Goal: Task Accomplishment & Management: Use online tool/utility

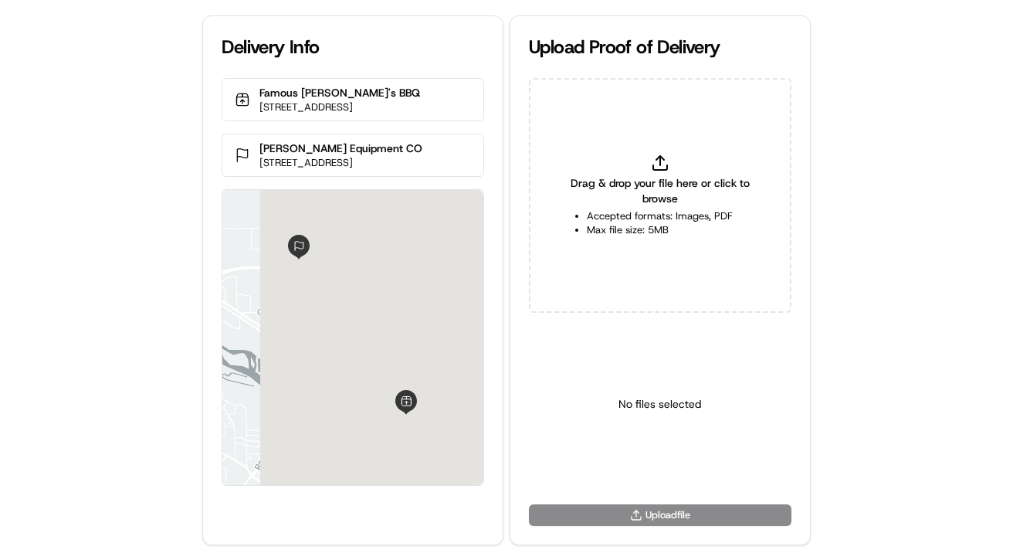
click at [651, 159] on icon at bounding box center [660, 163] width 19 height 19
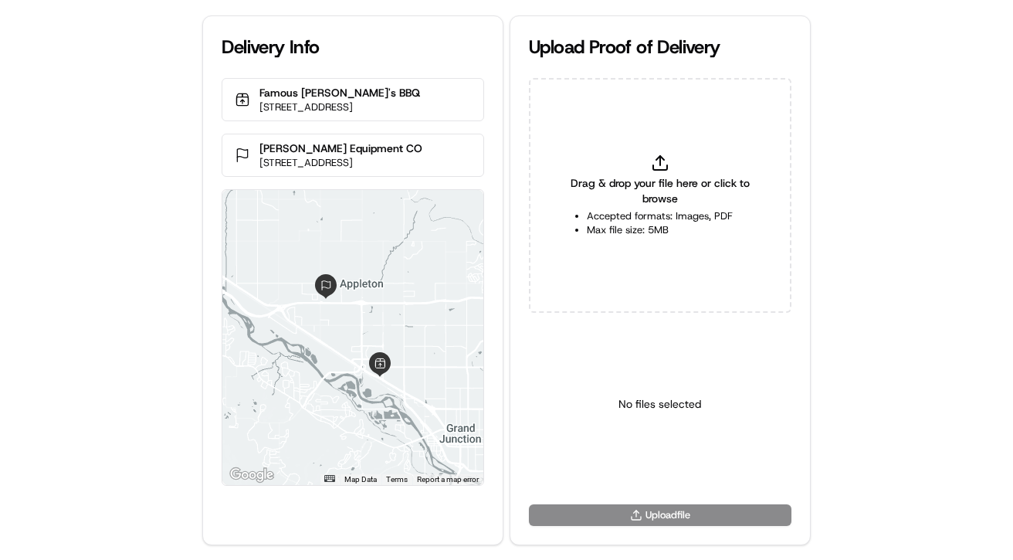
type input "C:\fakepath\2830723 pop.jpg"
click at [674, 471] on html "Delivery Info Famous [PERSON_NAME]'s BBQ 2440 US-[GEOGRAPHIC_DATA], [GEOGRAPHIC…" at bounding box center [506, 280] width 1013 height 560
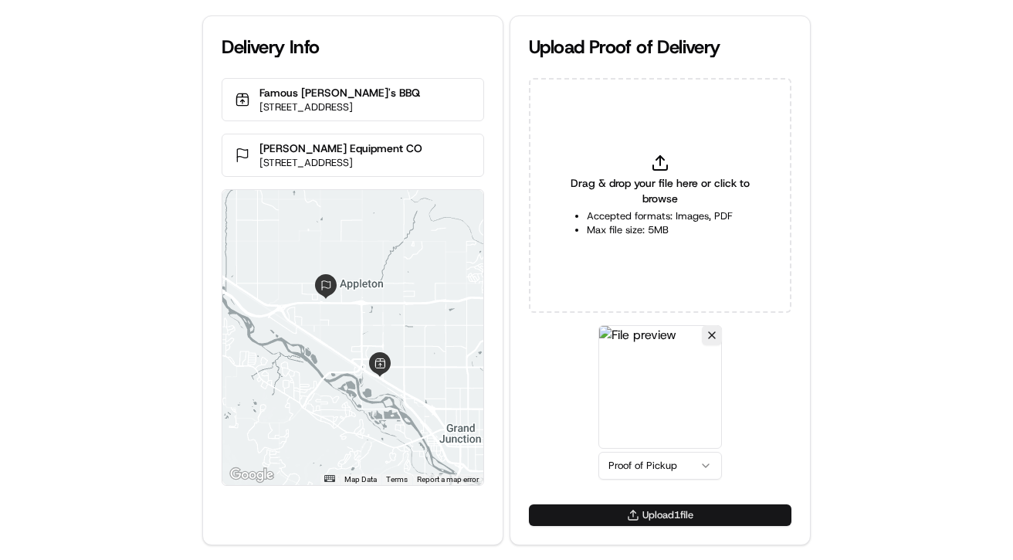
click at [643, 520] on button "Upload 1 file" at bounding box center [660, 515] width 263 height 22
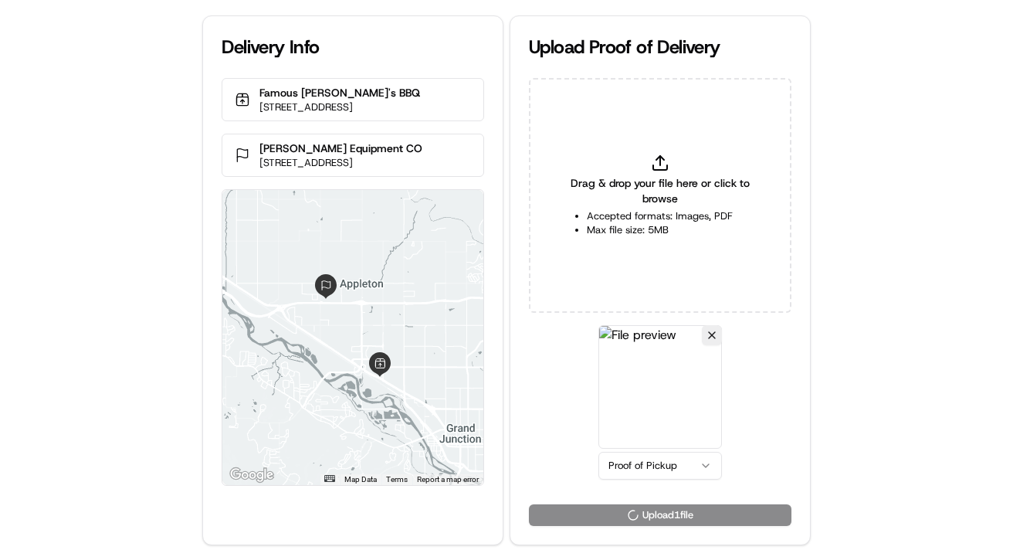
click at [574, 145] on div "Drag & drop your file here or click to browse Accepted formats: Images, PDF Max…" at bounding box center [660, 195] width 263 height 235
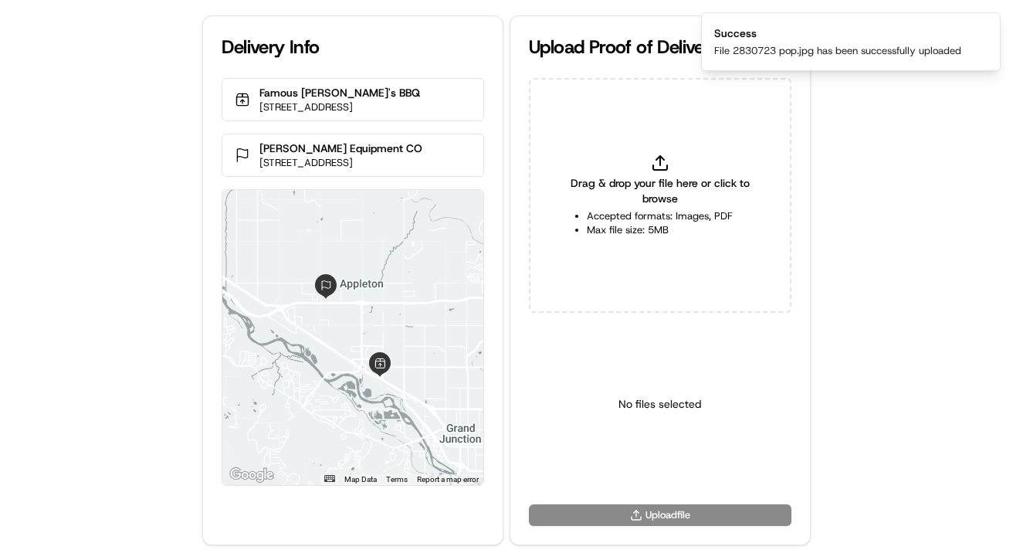
type input "C:\fakepath\2830723 pod.jpg"
click at [638, 468] on html "Delivery Info Famous [PERSON_NAME]'s BBQ 2440 US-[GEOGRAPHIC_DATA], [GEOGRAPHIC…" at bounding box center [506, 280] width 1013 height 560
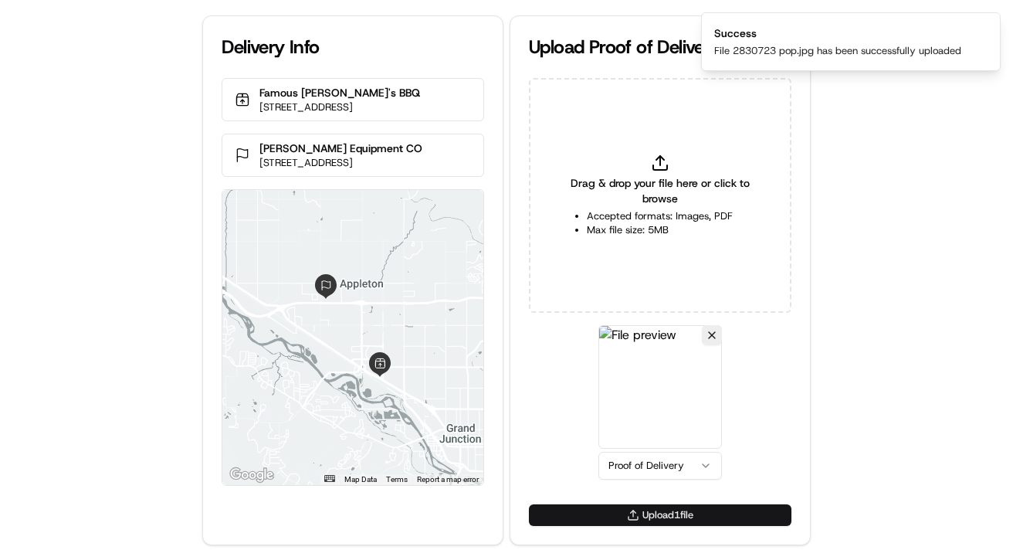
click at [615, 504] on button "Upload 1 file" at bounding box center [660, 515] width 263 height 22
